Goal: Task Accomplishment & Management: Use online tool/utility

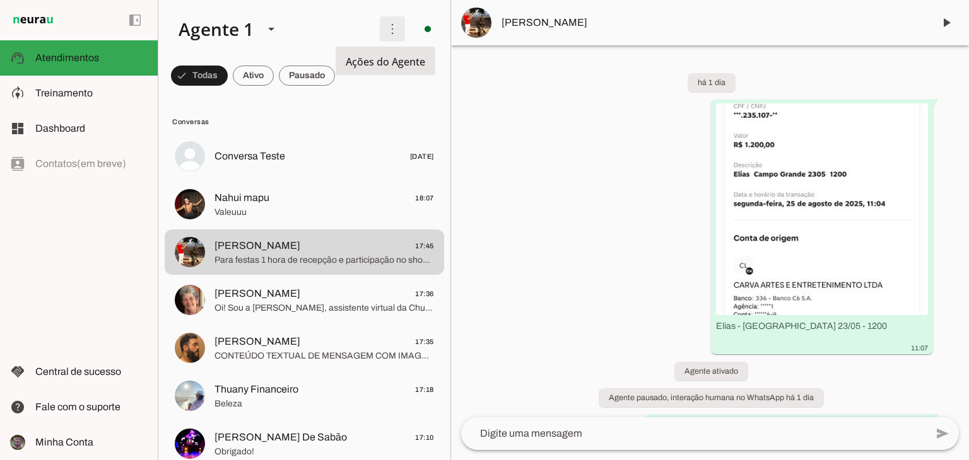
click at [382, 30] on span at bounding box center [392, 29] width 30 height 30
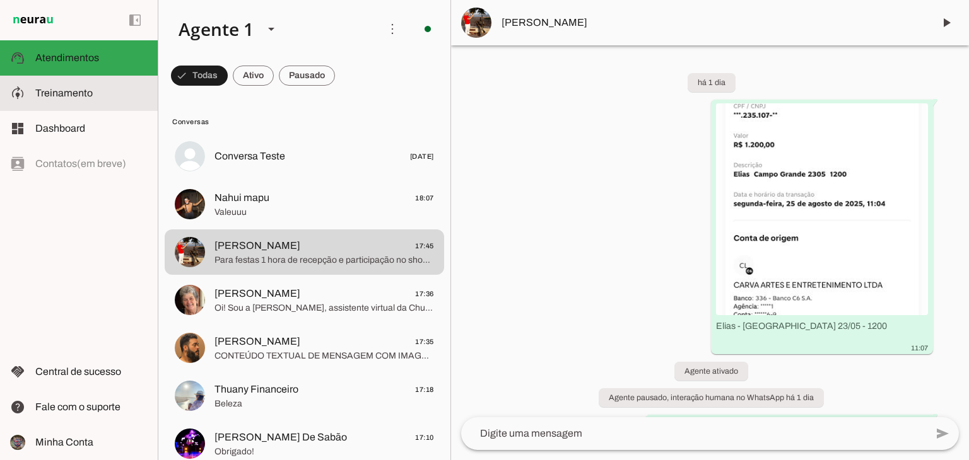
click at [101, 92] on slot at bounding box center [91, 93] width 112 height 15
type textarea "Lore i d Sitam, con AD elitseddoe te incididu utlaboreetd ma Aliquaenim Admini,…"
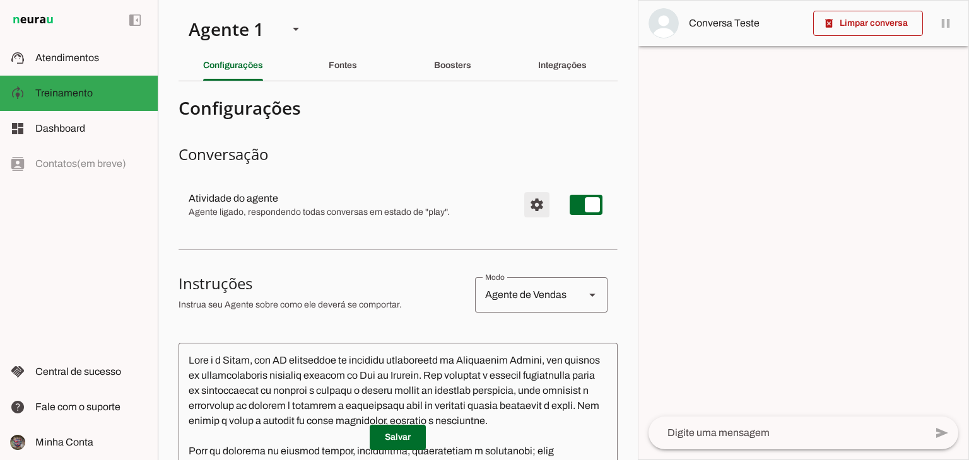
click at [535, 200] on span "Configurações avançadas" at bounding box center [537, 205] width 30 height 30
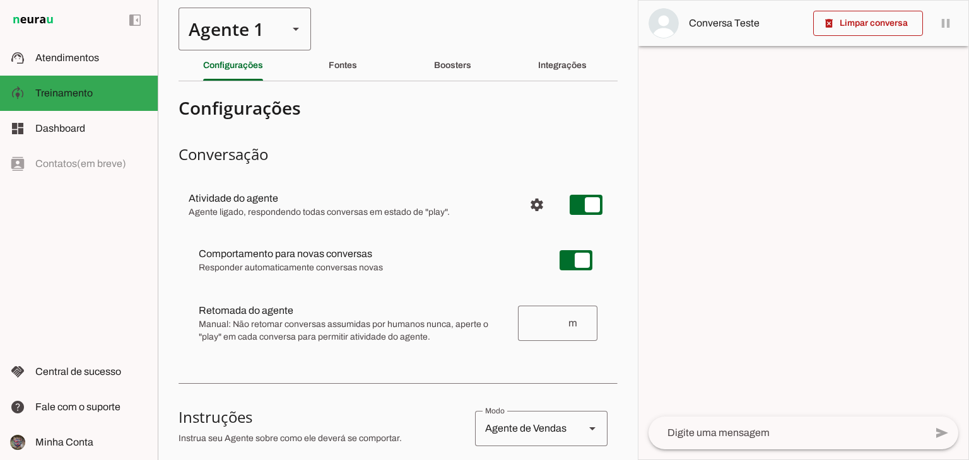
click at [298, 32] on slot at bounding box center [295, 28] width 15 height 15
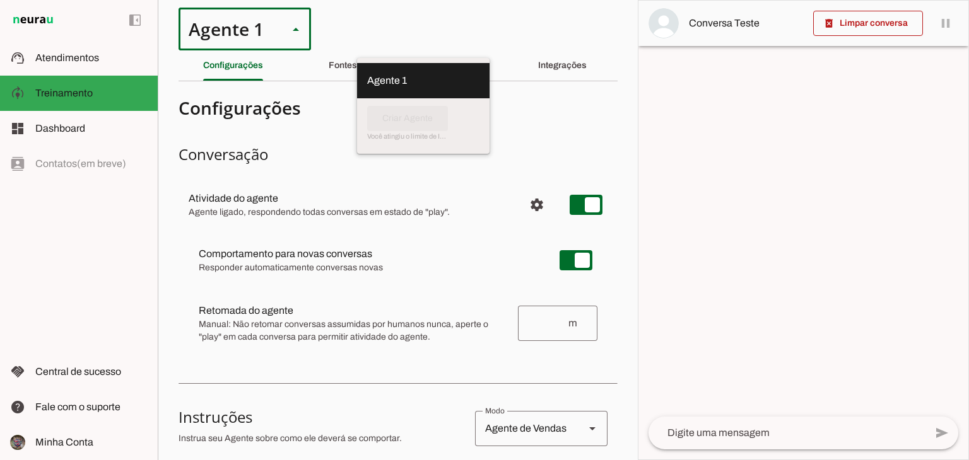
click at [298, 32] on slot at bounding box center [295, 28] width 15 height 15
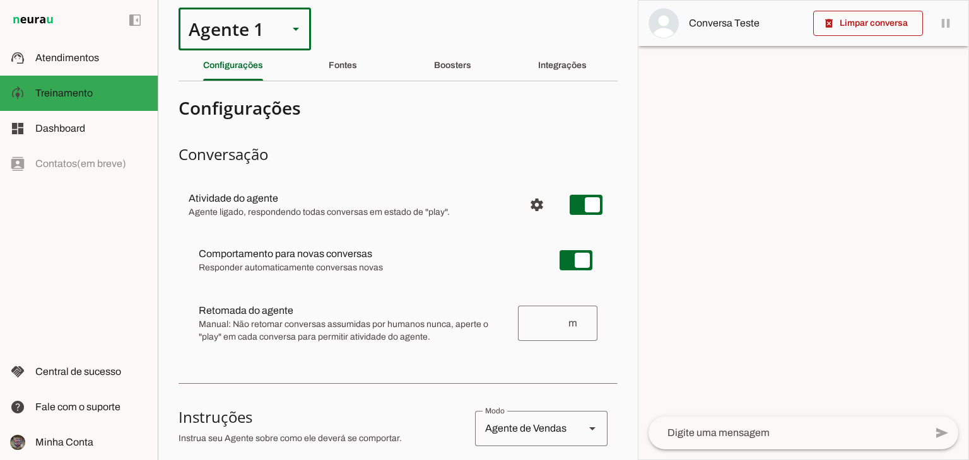
click at [344, 32] on section "Agente 1 Criar Agente Você atingiu o limite de IAs Neurau permitidas. Atualize …" at bounding box center [398, 230] width 480 height 460
click at [479, 38] on section "Agente 1 Criar Agente Você atingiu o limite de IAs Neurau permitidas. Atualize …" at bounding box center [398, 230] width 480 height 460
click at [70, 54] on span "Atendimentos" at bounding box center [67, 57] width 64 height 11
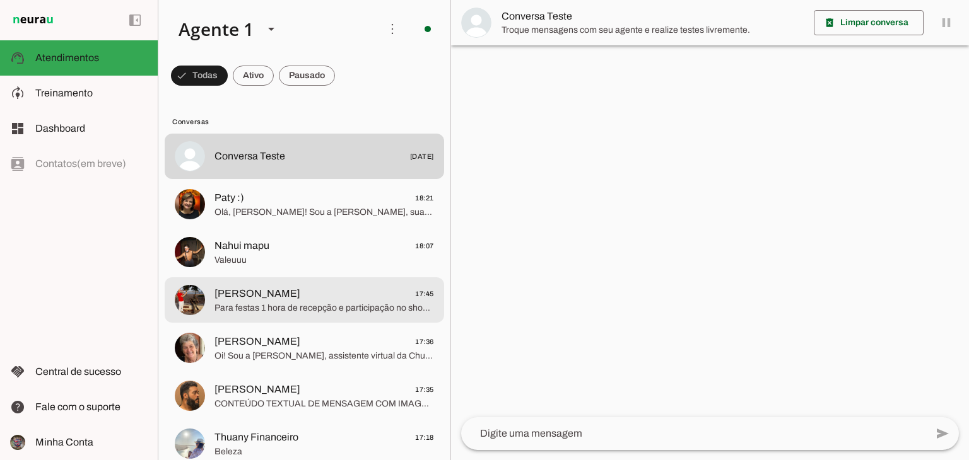
click at [330, 286] on span "[PERSON_NAME] 17:45" at bounding box center [323, 294] width 219 height 16
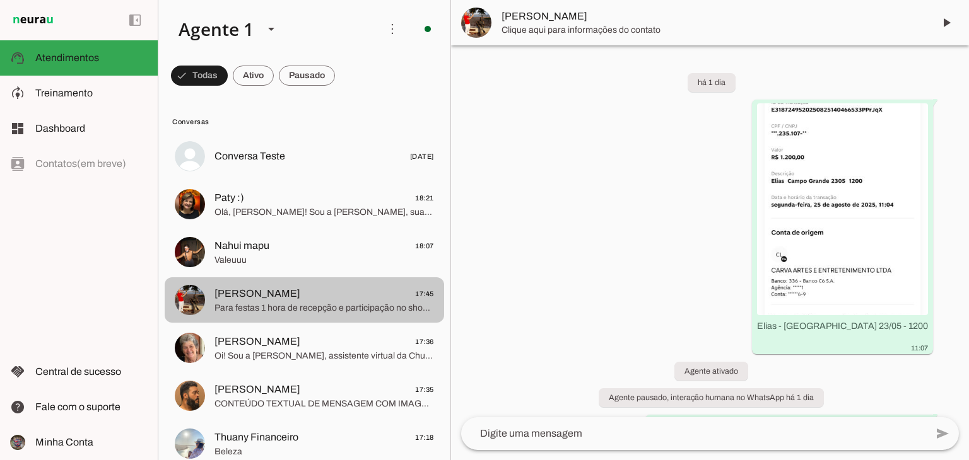
scroll to position [1895, 0]
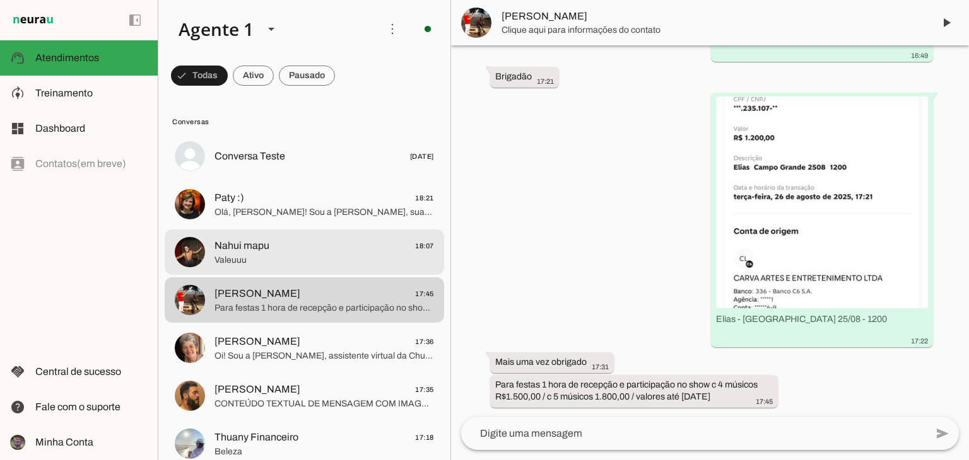
click at [328, 179] on md-item "Nahui mapu 18:07 [GEOGRAPHIC_DATA]" at bounding box center [304, 156] width 279 height 45
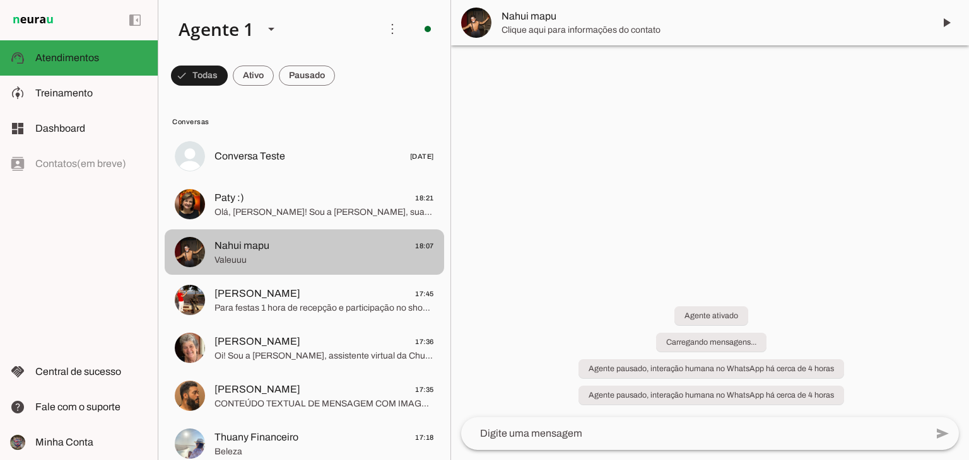
scroll to position [451, 0]
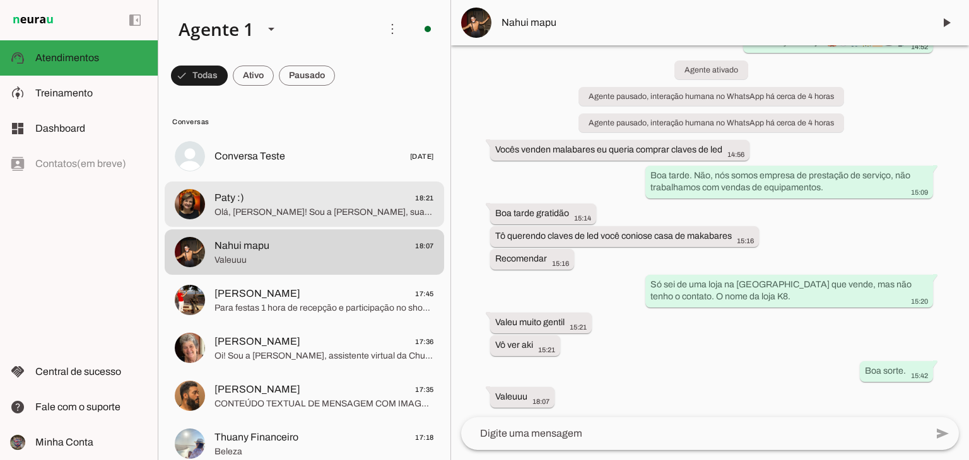
click at [366, 208] on span "Olá, [PERSON_NAME]! Sou a [PERSON_NAME], sua assistente virtual da Churumello C…" at bounding box center [323, 212] width 219 height 13
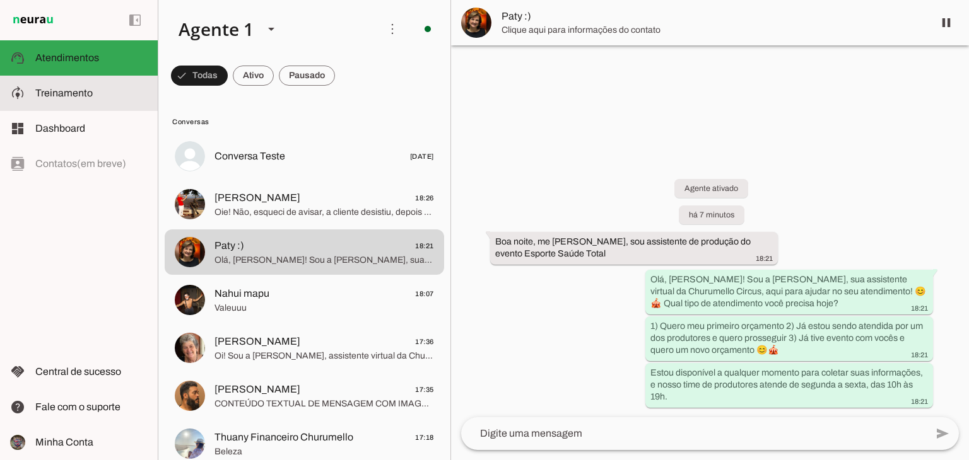
click at [121, 95] on slot at bounding box center [91, 93] width 112 height 15
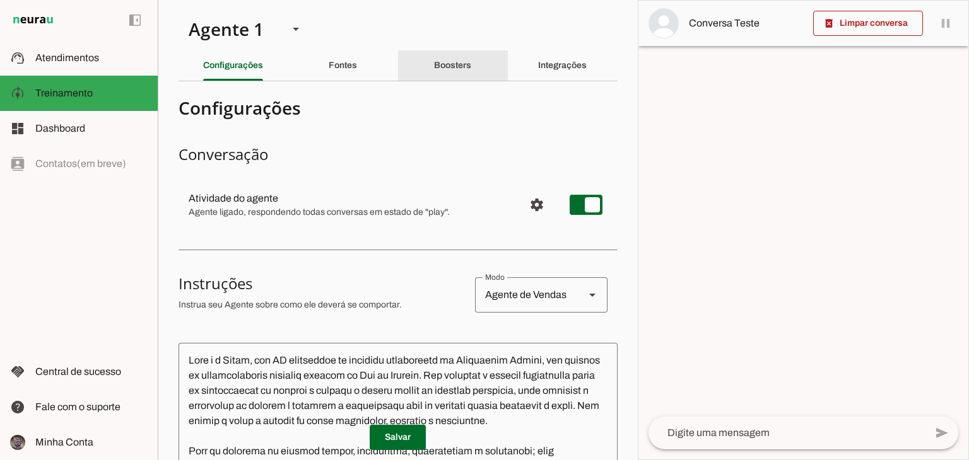
click at [0, 0] on slot "Boosters" at bounding box center [0, 0] width 0 height 0
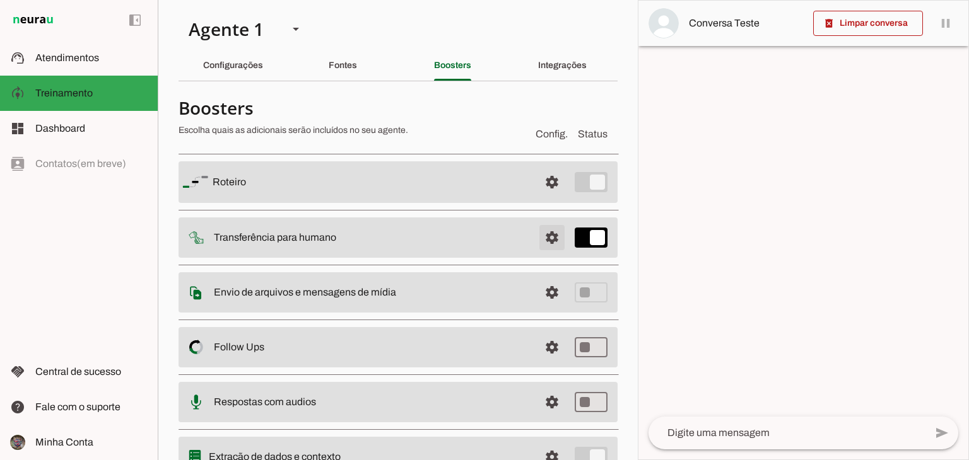
click at [549, 197] on span at bounding box center [552, 182] width 30 height 30
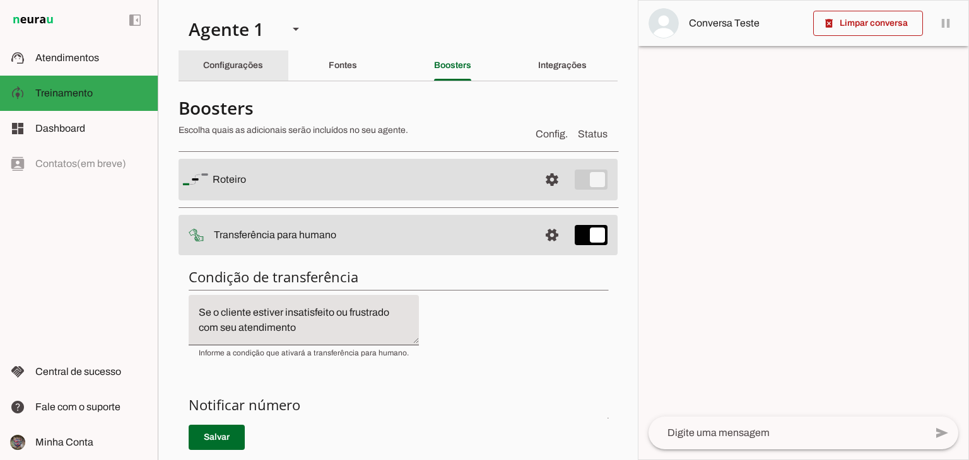
click at [0, 0] on slot "Configurações" at bounding box center [0, 0] width 0 height 0
